Goal: Complete application form

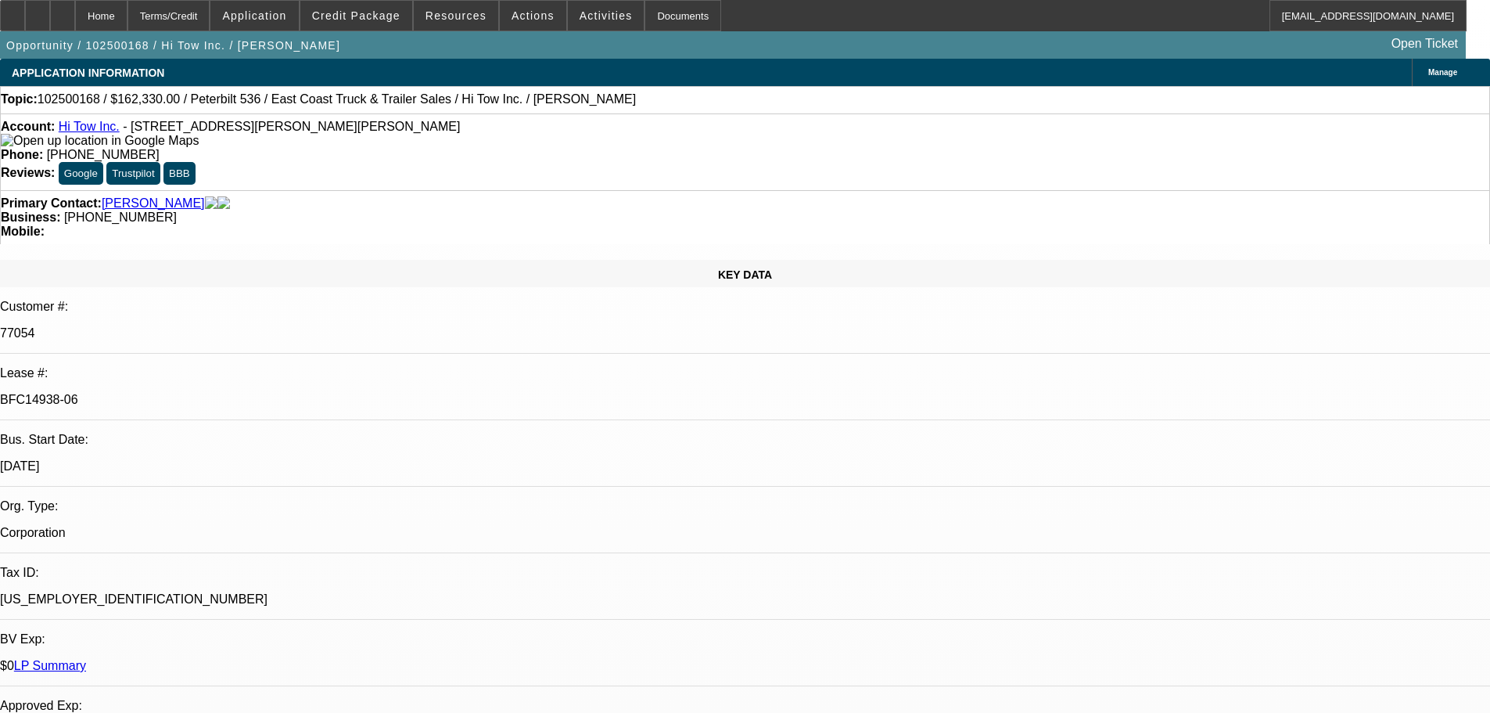
select select "0"
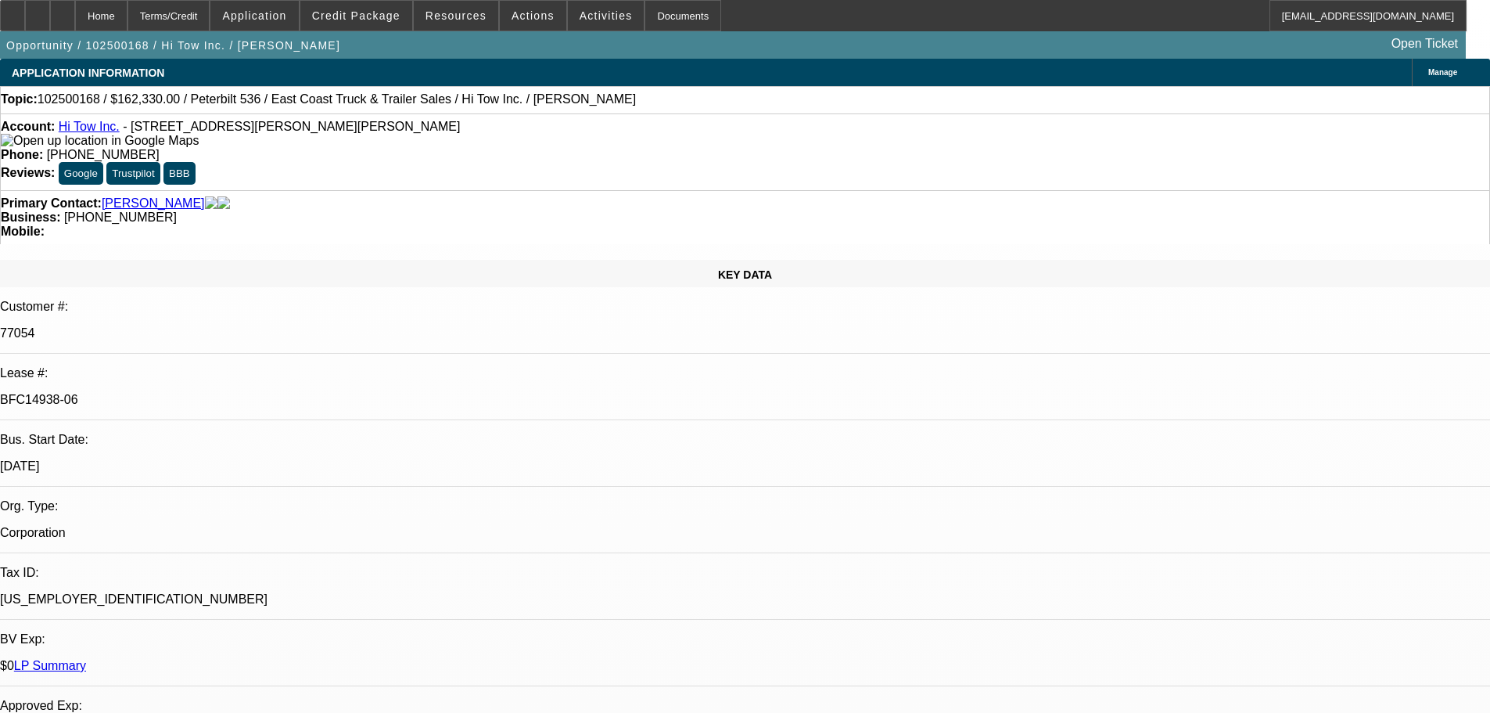
select select "0"
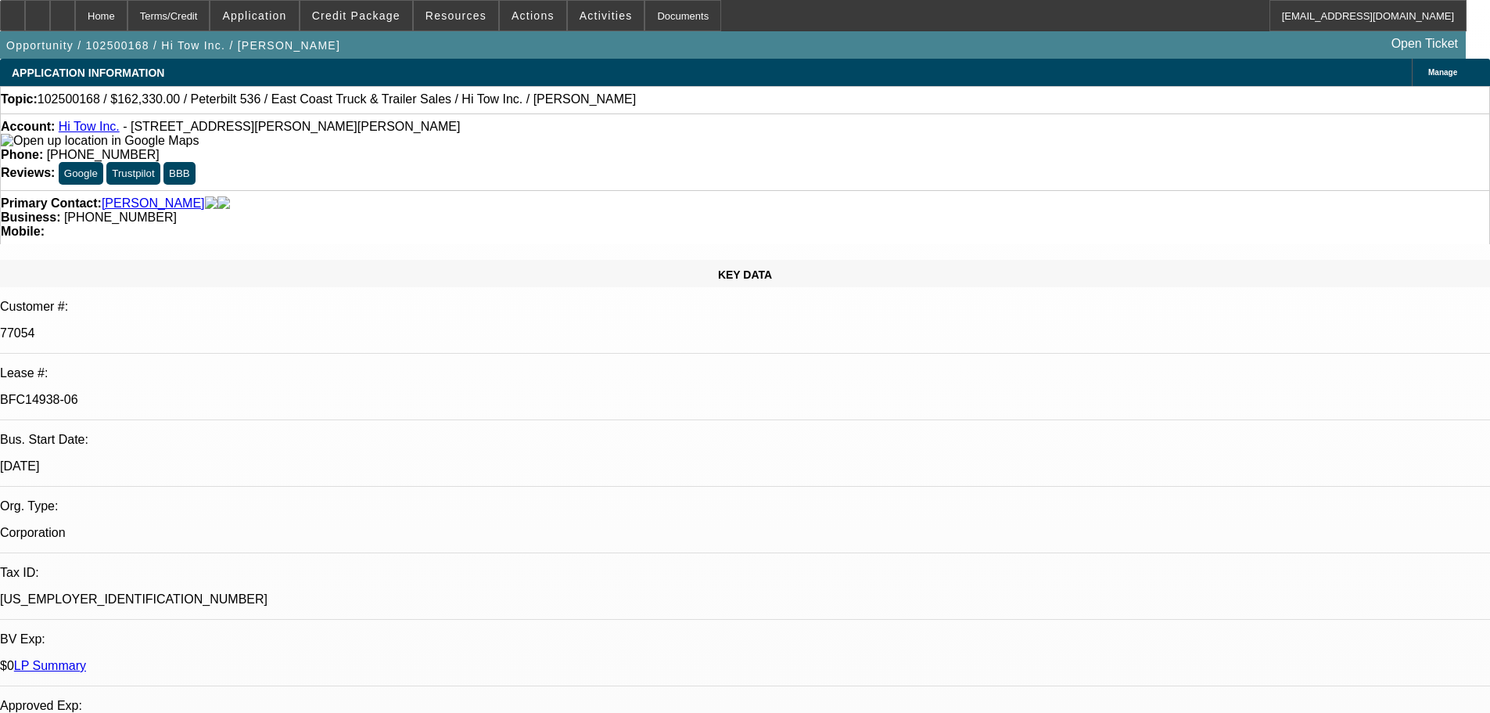
select select "0"
select select "1"
select select "2"
select select "1"
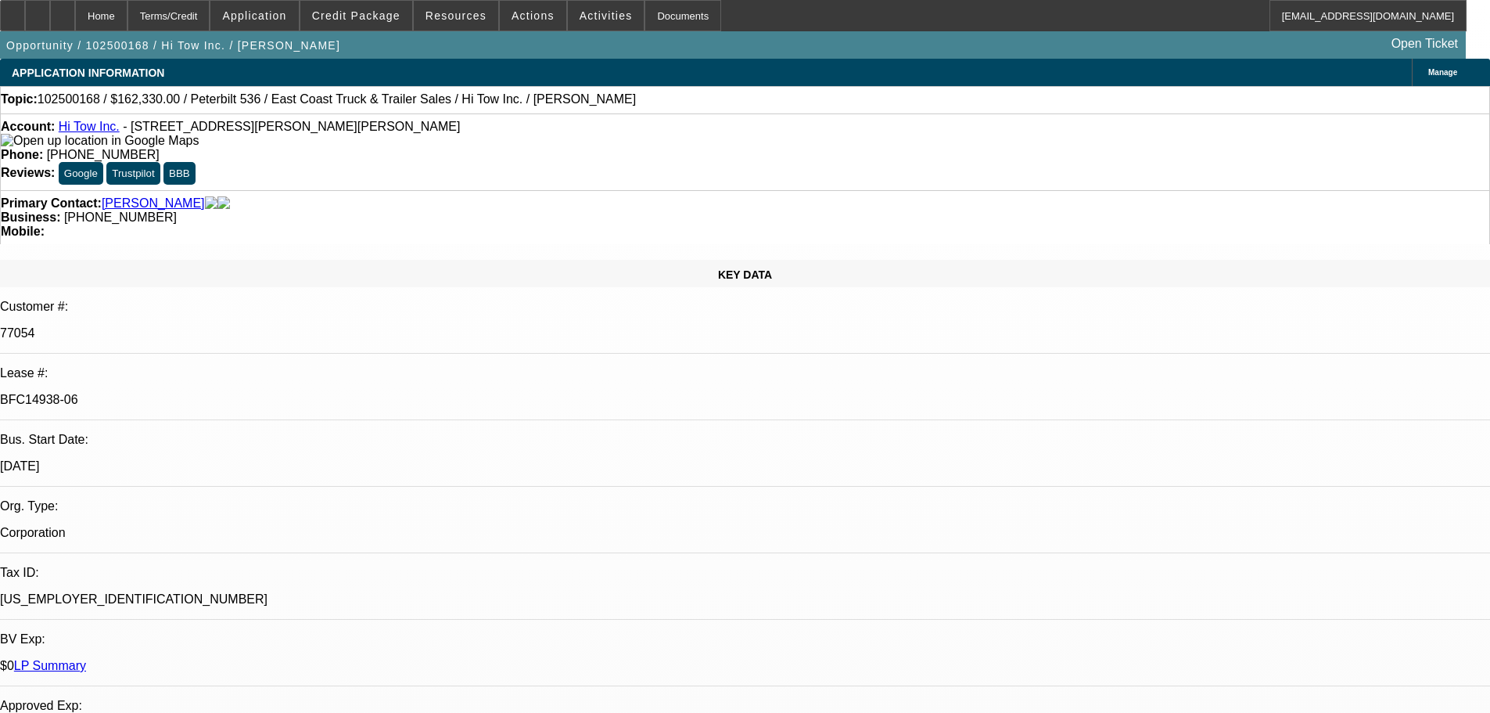
select select "2"
select select "1"
select select "2"
select select "1"
select select "2"
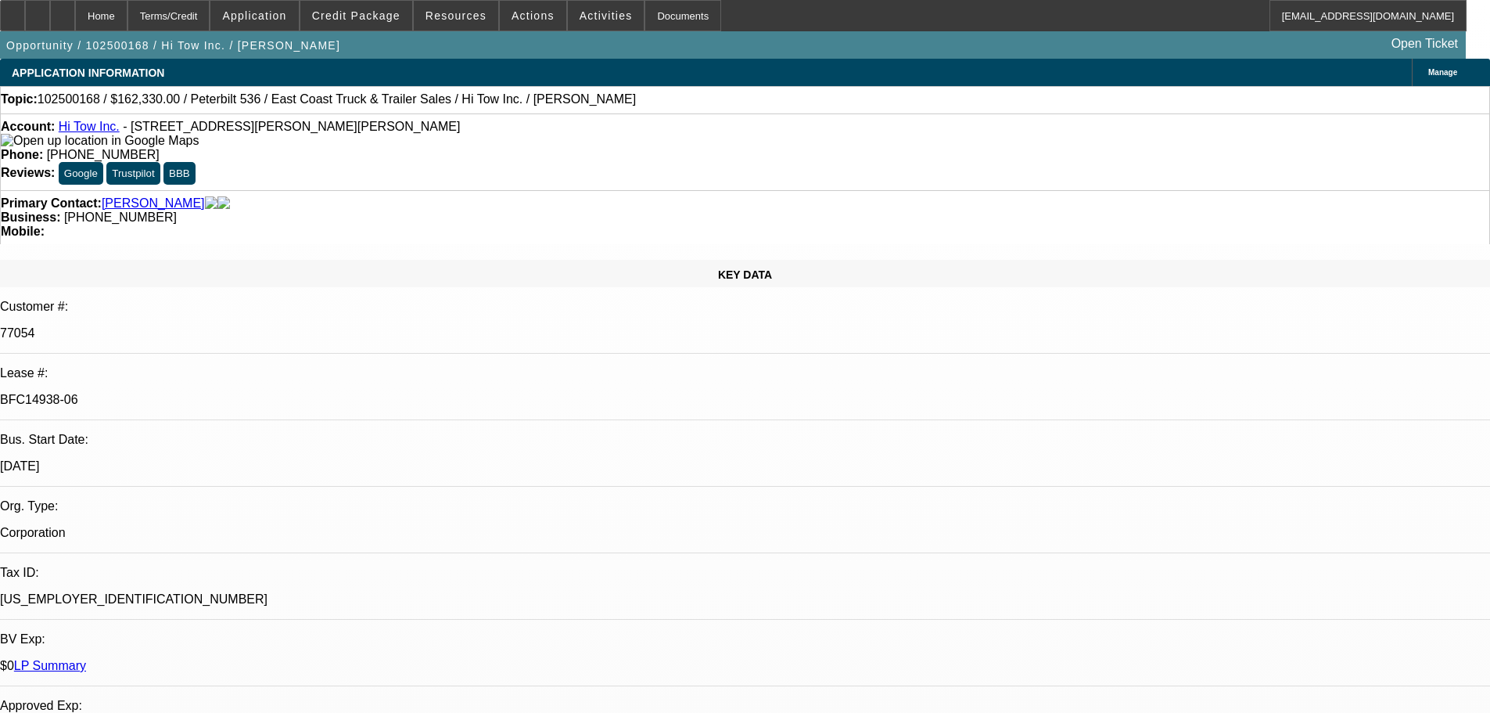
select select "6"
click at [106, 128] on link "Hi Tow Inc." at bounding box center [89, 126] width 61 height 13
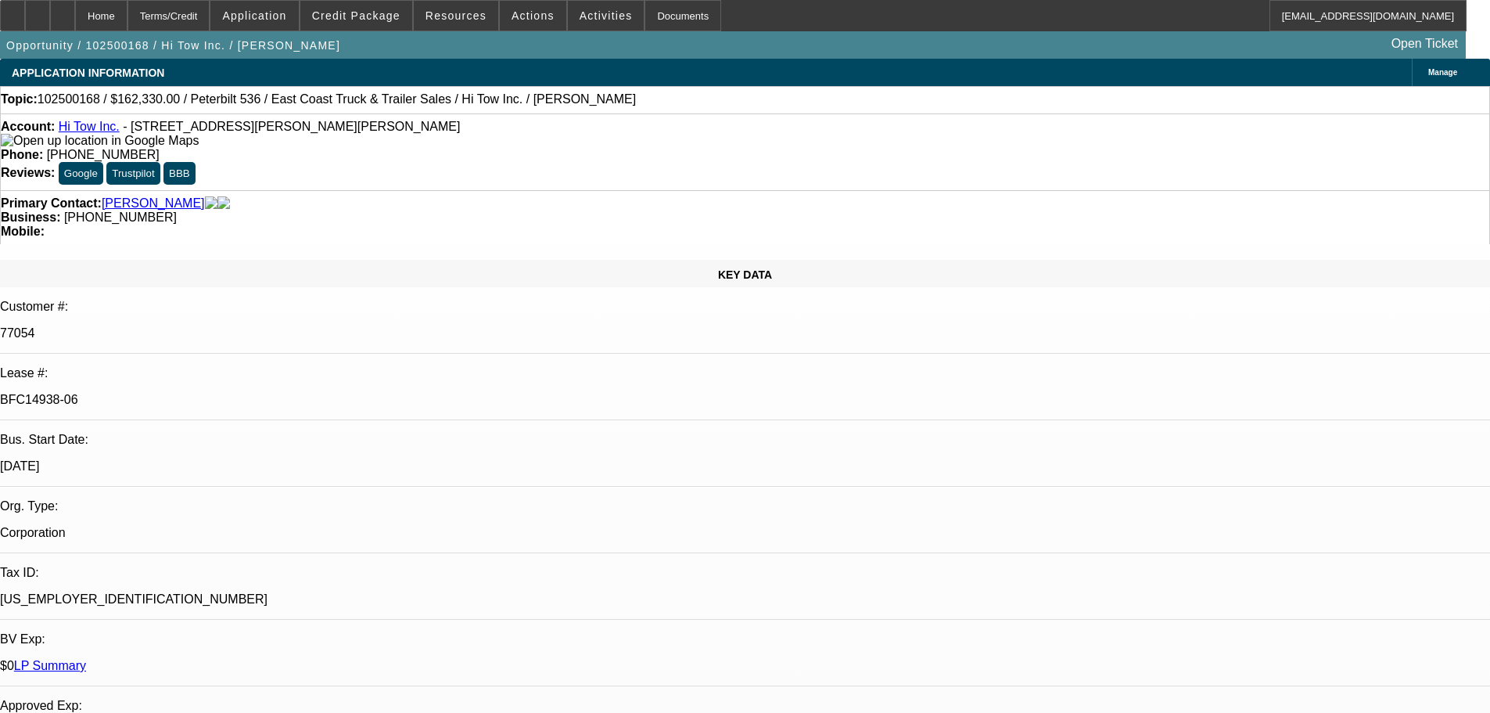
click at [133, 196] on link "[PERSON_NAME]" at bounding box center [153, 203] width 103 height 14
